Goal: Use online tool/utility

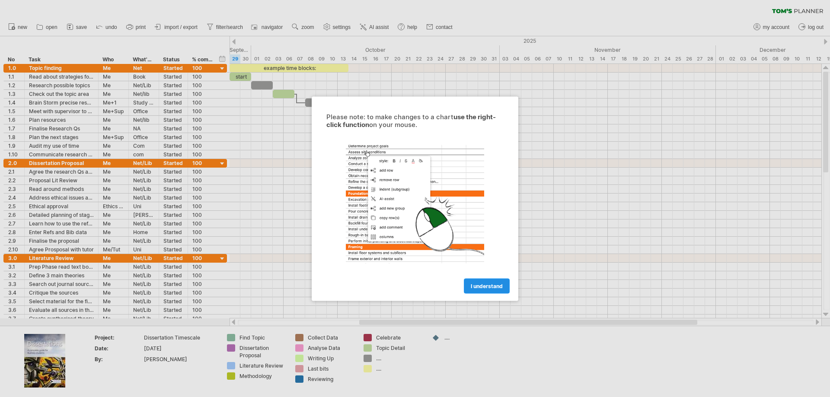
click at [480, 286] on span "I understand" at bounding box center [487, 286] width 32 height 6
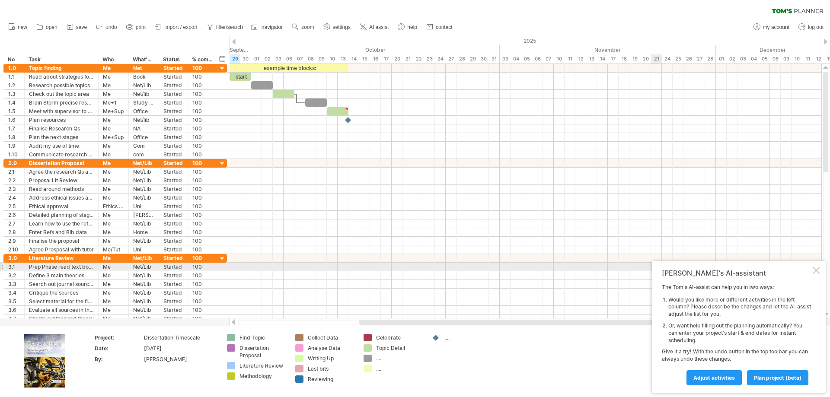
click at [815, 271] on div at bounding box center [815, 270] width 7 height 7
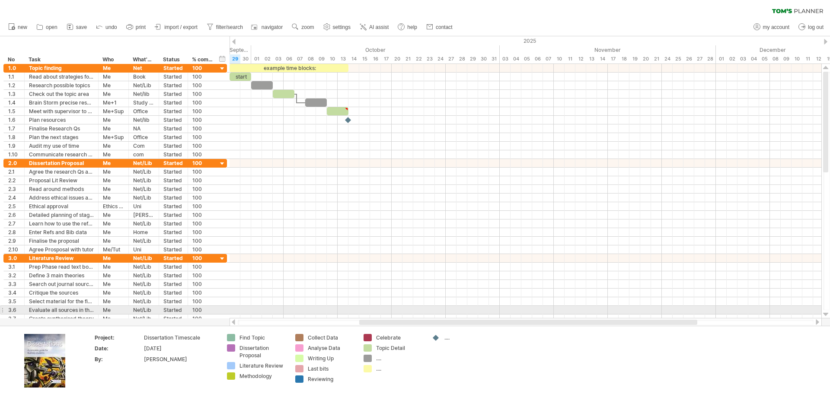
click at [826, 315] on div at bounding box center [826, 314] width 6 height 7
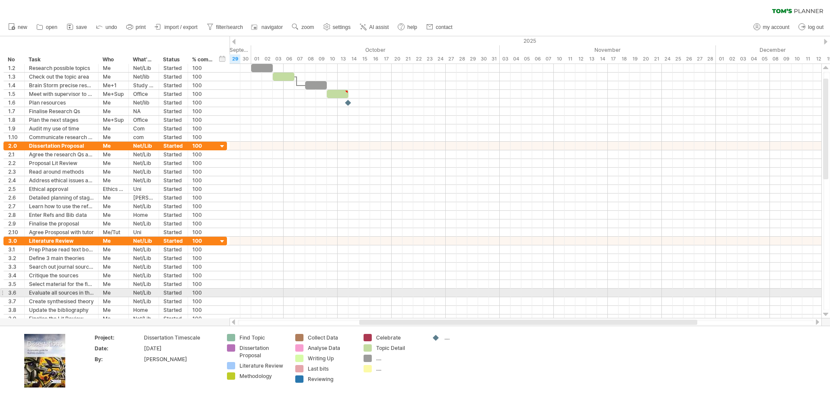
click at [826, 315] on div at bounding box center [826, 314] width 6 height 7
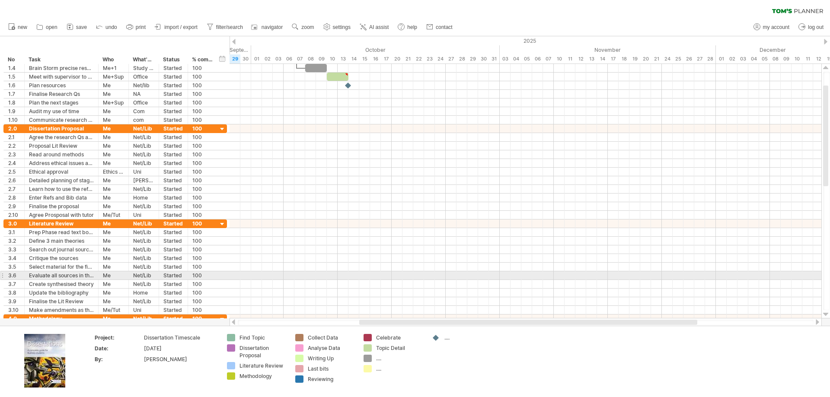
click at [826, 315] on div at bounding box center [826, 314] width 6 height 7
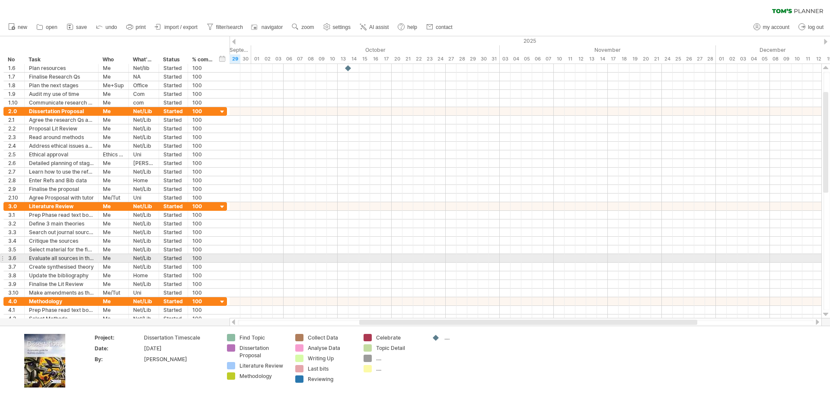
click at [826, 315] on div at bounding box center [826, 314] width 6 height 7
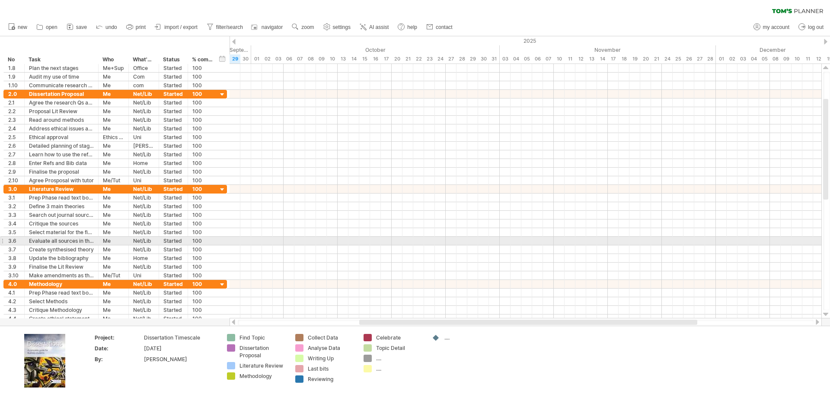
click at [826, 315] on div at bounding box center [826, 314] width 6 height 7
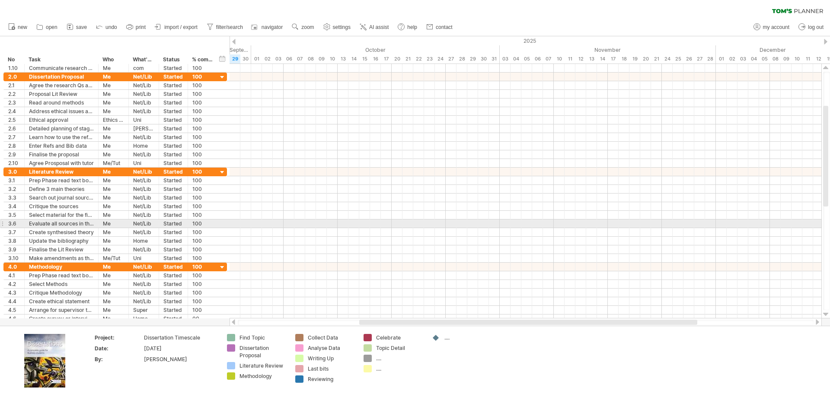
click at [826, 315] on div at bounding box center [826, 314] width 6 height 7
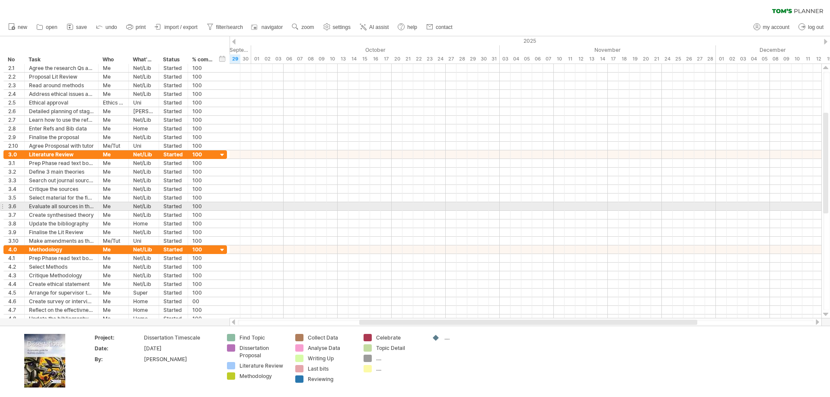
click at [826, 315] on div at bounding box center [826, 314] width 6 height 7
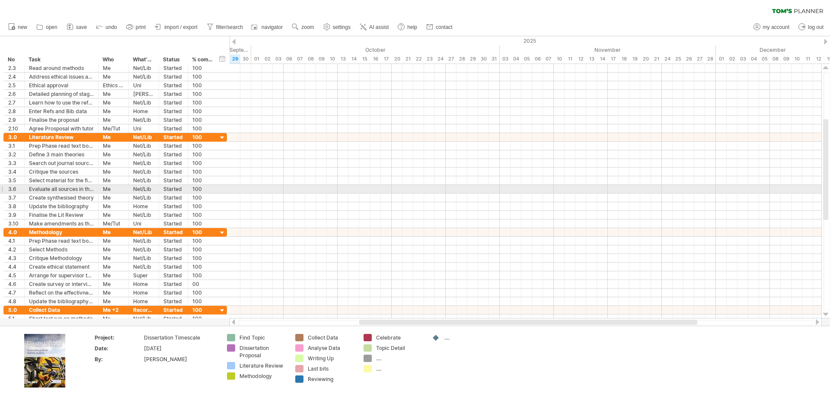
click at [826, 315] on div at bounding box center [826, 314] width 6 height 7
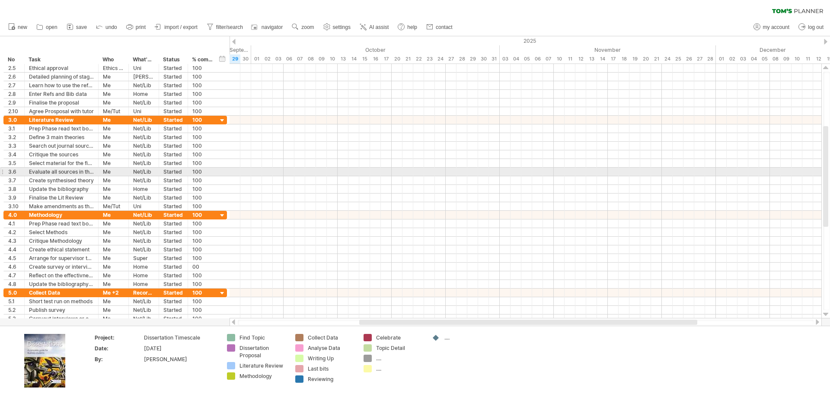
click at [826, 315] on div at bounding box center [826, 314] width 6 height 7
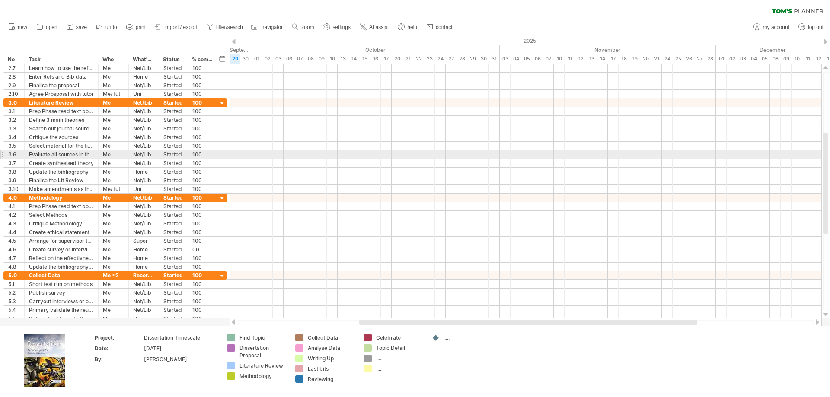
click at [826, 315] on div at bounding box center [826, 314] width 6 height 7
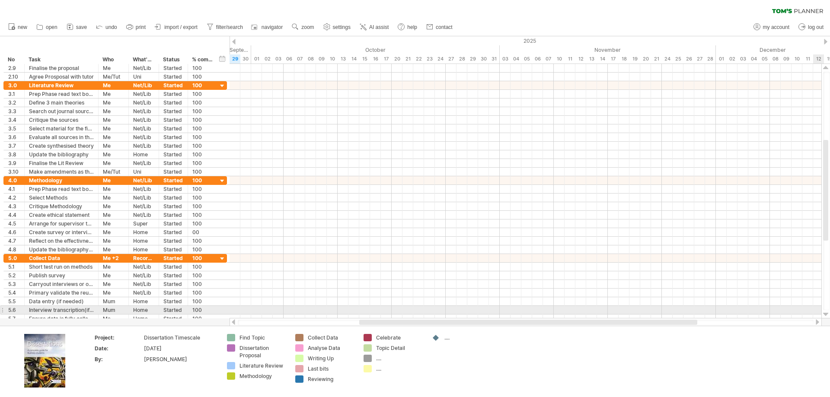
click at [825, 313] on div at bounding box center [826, 314] width 6 height 7
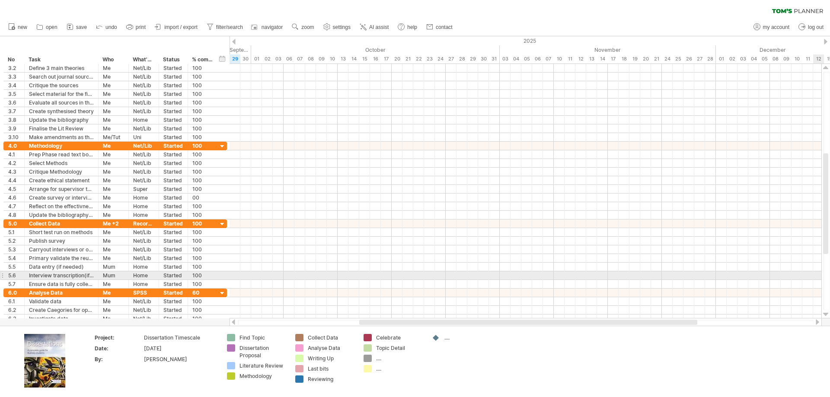
click at [825, 313] on div at bounding box center [826, 314] width 6 height 7
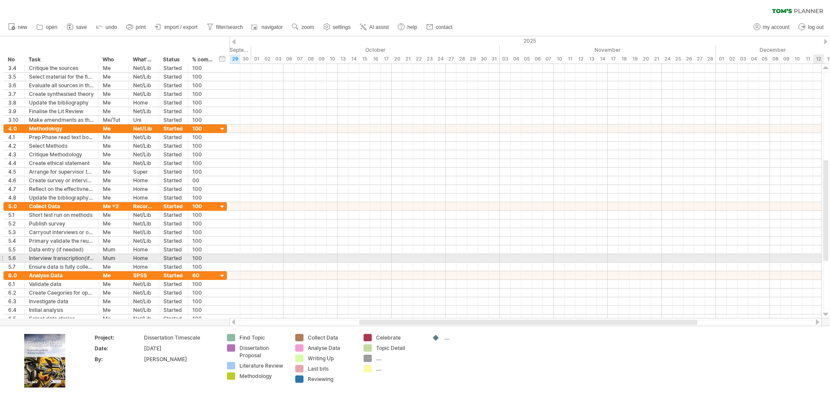
click at [825, 313] on div at bounding box center [826, 314] width 6 height 7
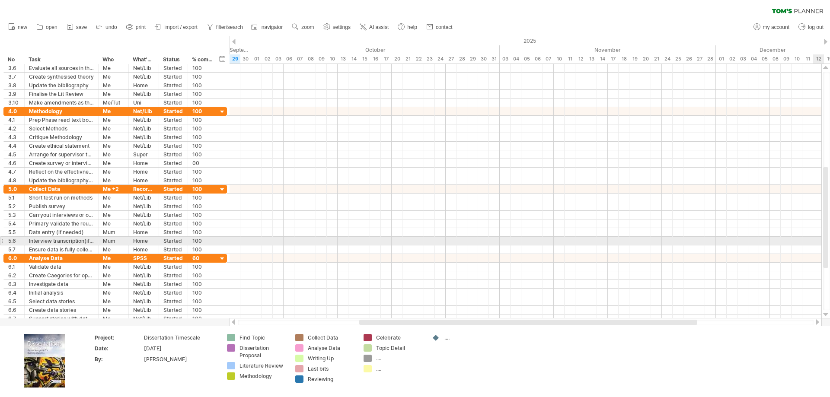
click at [825, 313] on div at bounding box center [826, 314] width 6 height 7
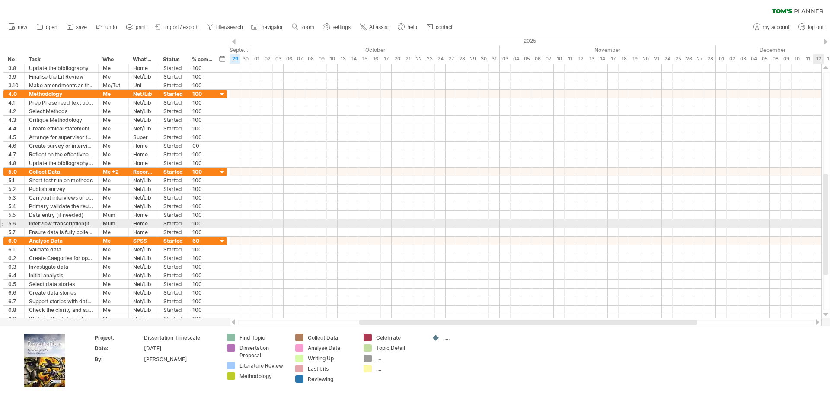
click at [825, 313] on div at bounding box center [826, 314] width 6 height 7
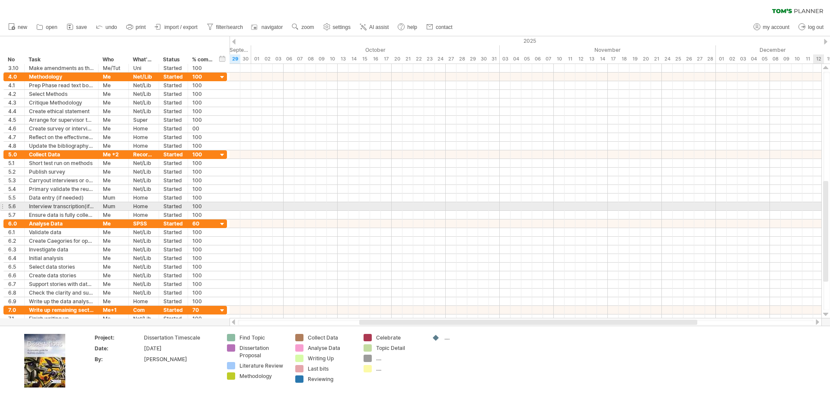
click at [825, 313] on div at bounding box center [826, 314] width 6 height 7
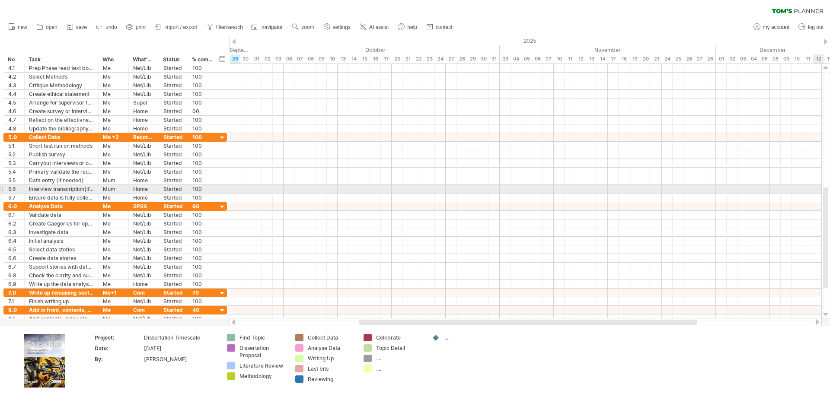
click at [825, 313] on div at bounding box center [826, 314] width 6 height 7
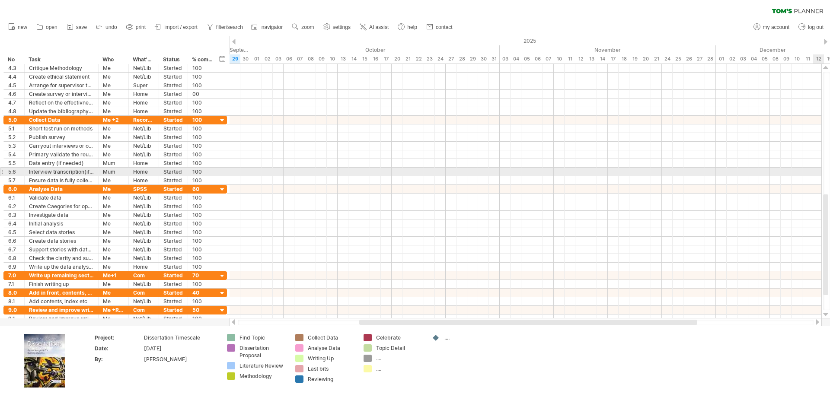
click at [825, 313] on div at bounding box center [826, 314] width 6 height 7
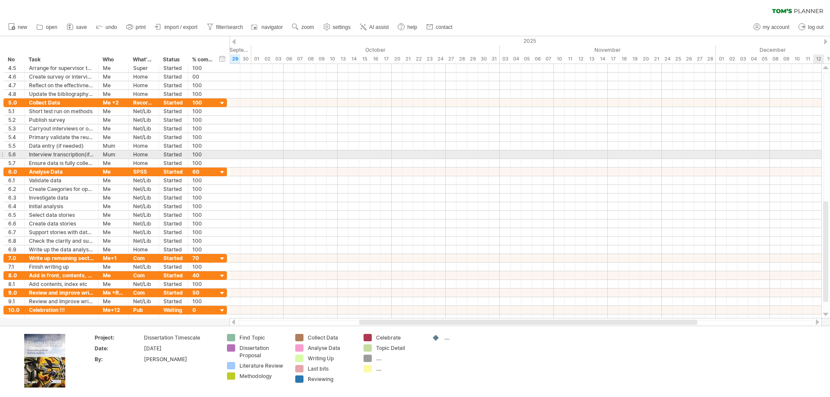
click at [825, 313] on div at bounding box center [826, 314] width 6 height 7
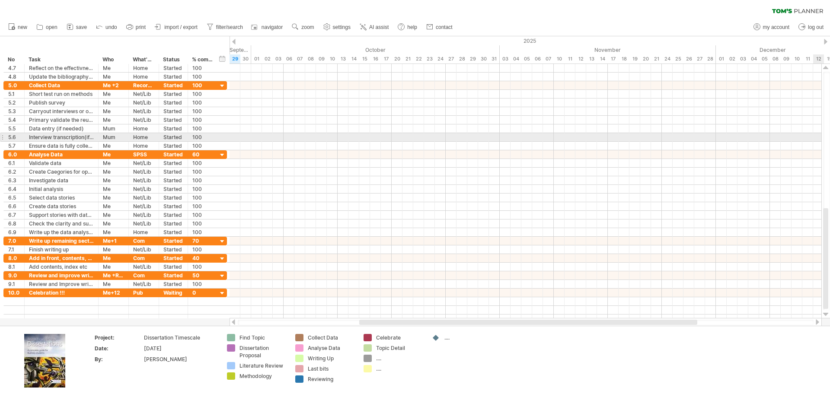
click at [825, 313] on div at bounding box center [826, 314] width 6 height 7
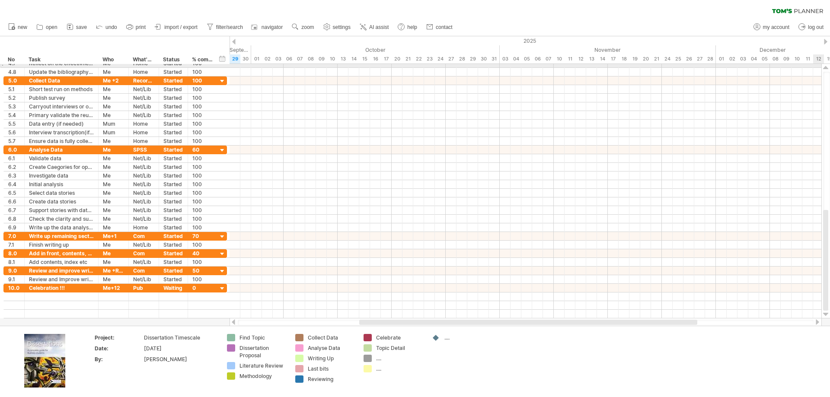
click at [825, 66] on div at bounding box center [826, 67] width 6 height 7
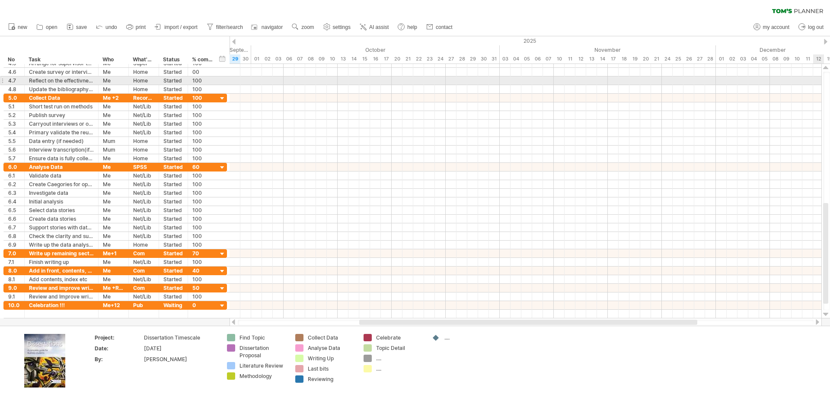
click at [825, 66] on div at bounding box center [826, 67] width 6 height 7
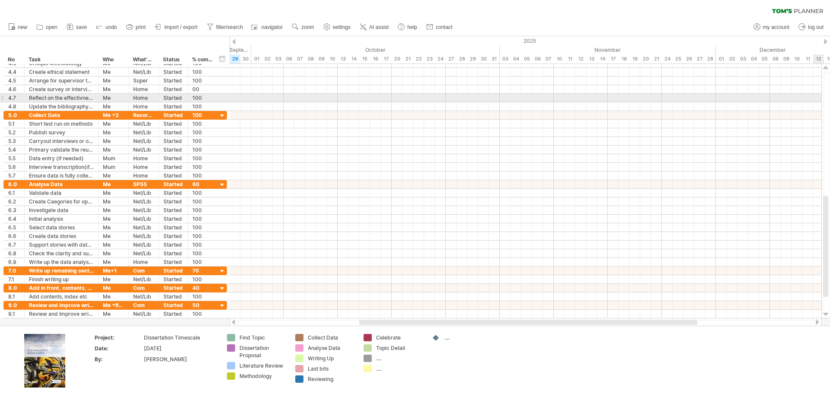
click at [825, 66] on div at bounding box center [826, 67] width 6 height 7
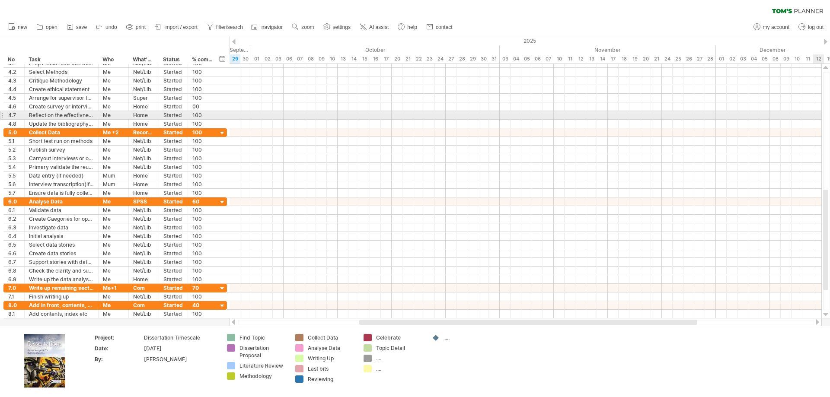
click at [825, 66] on div at bounding box center [826, 67] width 6 height 7
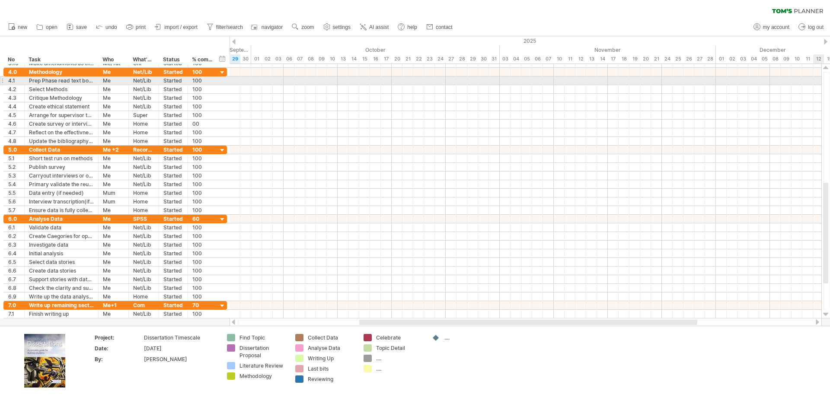
click at [825, 66] on div at bounding box center [826, 67] width 6 height 7
